Goal: Communication & Community: Answer question/provide support

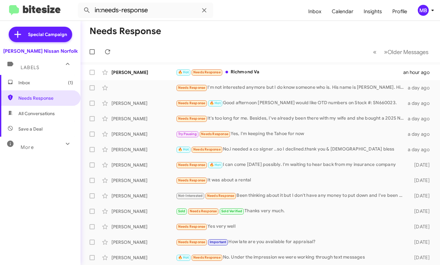
click at [17, 110] on span "All Conversations" at bounding box center [40, 113] width 81 height 15
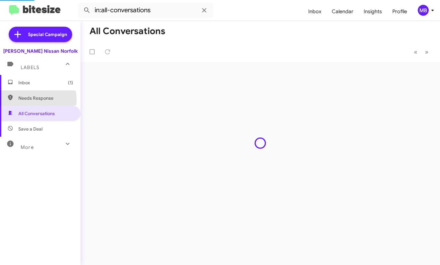
click at [23, 100] on span "Needs Response" at bounding box center [45, 98] width 55 height 6
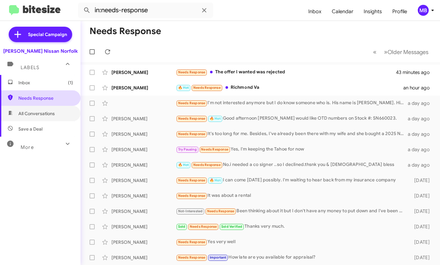
drag, startPoint x: 47, startPoint y: 107, endPoint x: 47, endPoint y: 101, distance: 6.2
click at [47, 107] on span "All Conversations" at bounding box center [40, 113] width 81 height 15
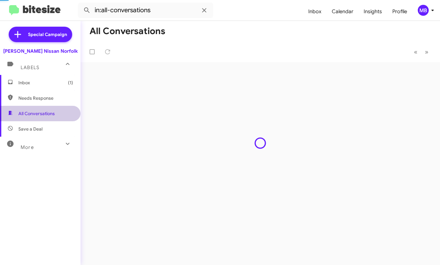
click at [49, 96] on span "Needs Response" at bounding box center [45, 98] width 55 height 6
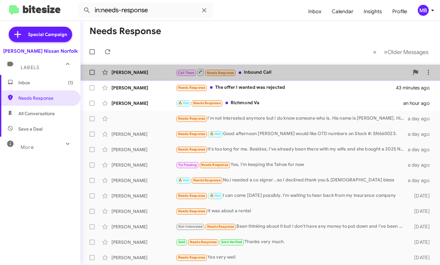
click at [298, 71] on div "Call Them Needs Response Inbound Call" at bounding box center [292, 72] width 233 height 8
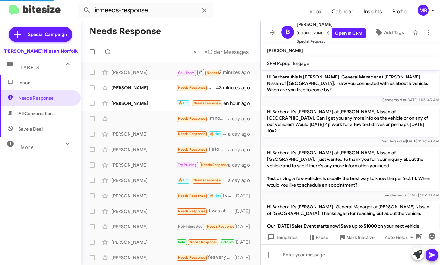
scroll to position [50, 0]
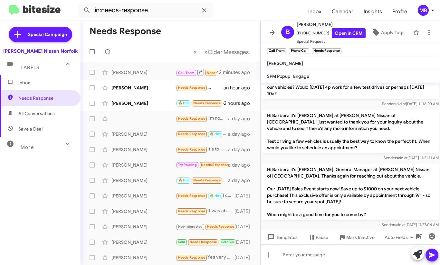
click at [43, 129] on span "Save a Deal" at bounding box center [40, 128] width 81 height 15
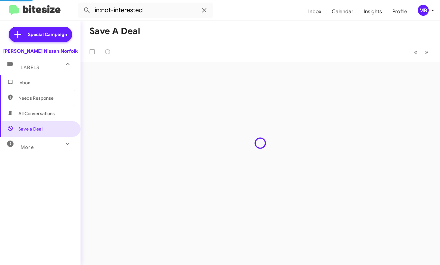
click at [44, 100] on span "Needs Response" at bounding box center [45, 98] width 55 height 6
type input "in:needs-response"
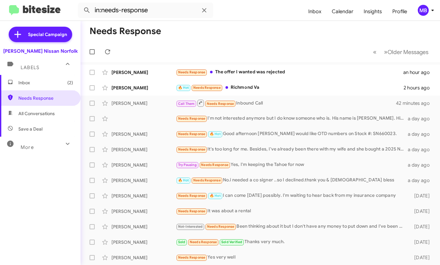
click at [52, 70] on div "Labels" at bounding box center [33, 65] width 57 height 12
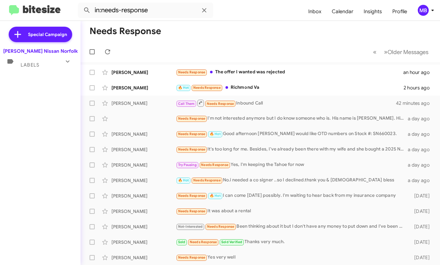
click at [50, 73] on div "Special Campaign [PERSON_NAME] Nissan Norfolk Labels Inbox (2) Needs Response A…" at bounding box center [40, 142] width 81 height 242
click at [51, 67] on div "Labels" at bounding box center [33, 62] width 57 height 12
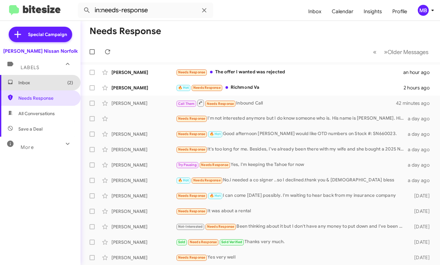
click at [52, 84] on span "Inbox (2)" at bounding box center [45, 83] width 55 height 6
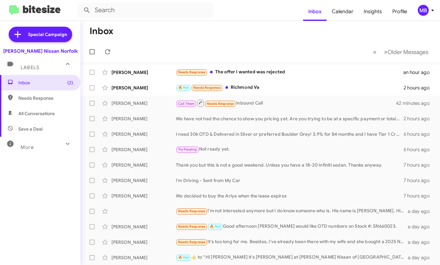
click at [69, 215] on div "Inbox (2) Needs Response All Conversations Save a Deal More Important 🔥 Hot App…" at bounding box center [40, 154] width 81 height 159
click at [192, 46] on mat-toolbar-row "« Previous » Next Older Messages" at bounding box center [260, 52] width 359 height 21
